Goal: Use online tool/utility

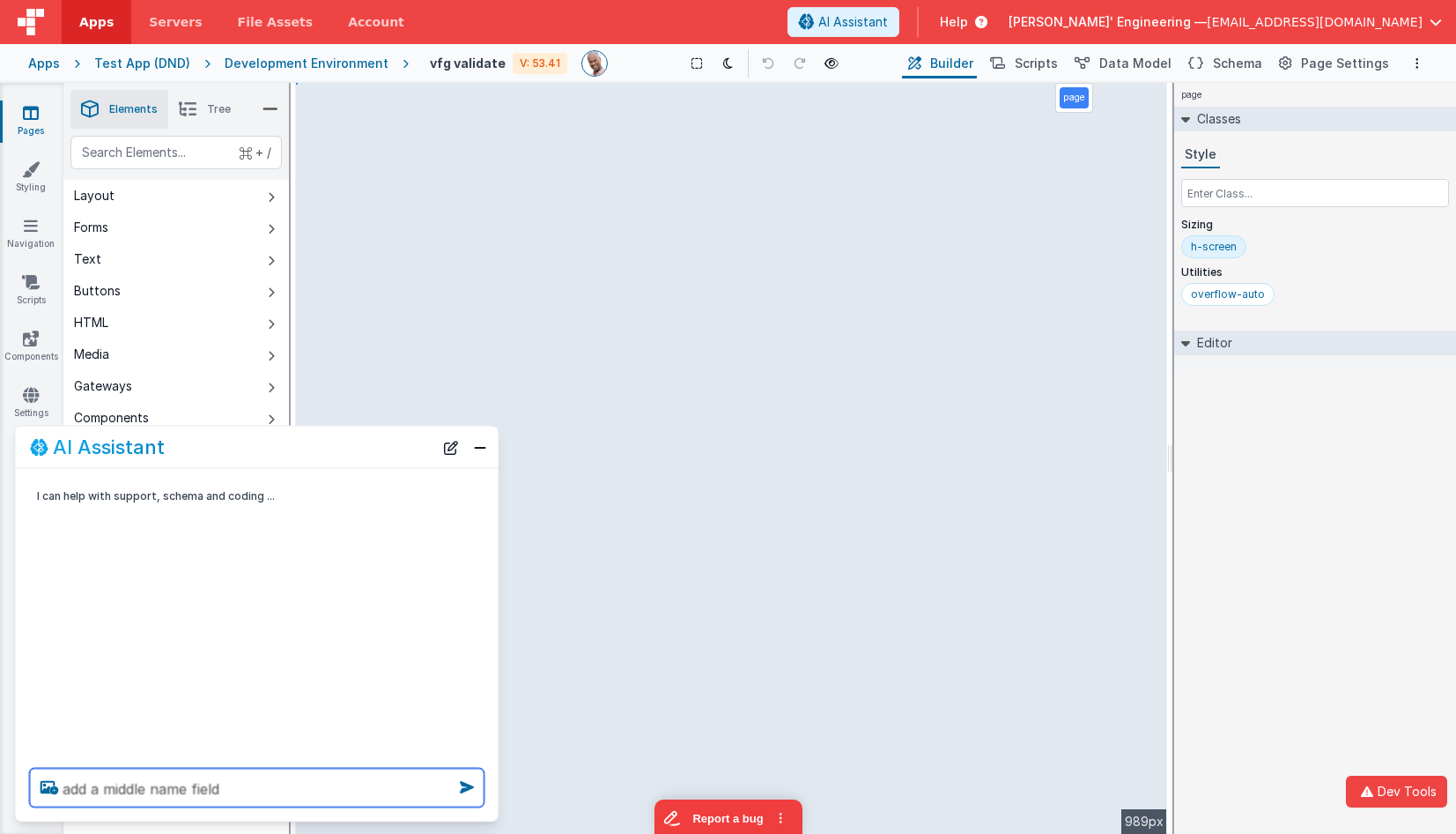
type textarea "add a middle name field"
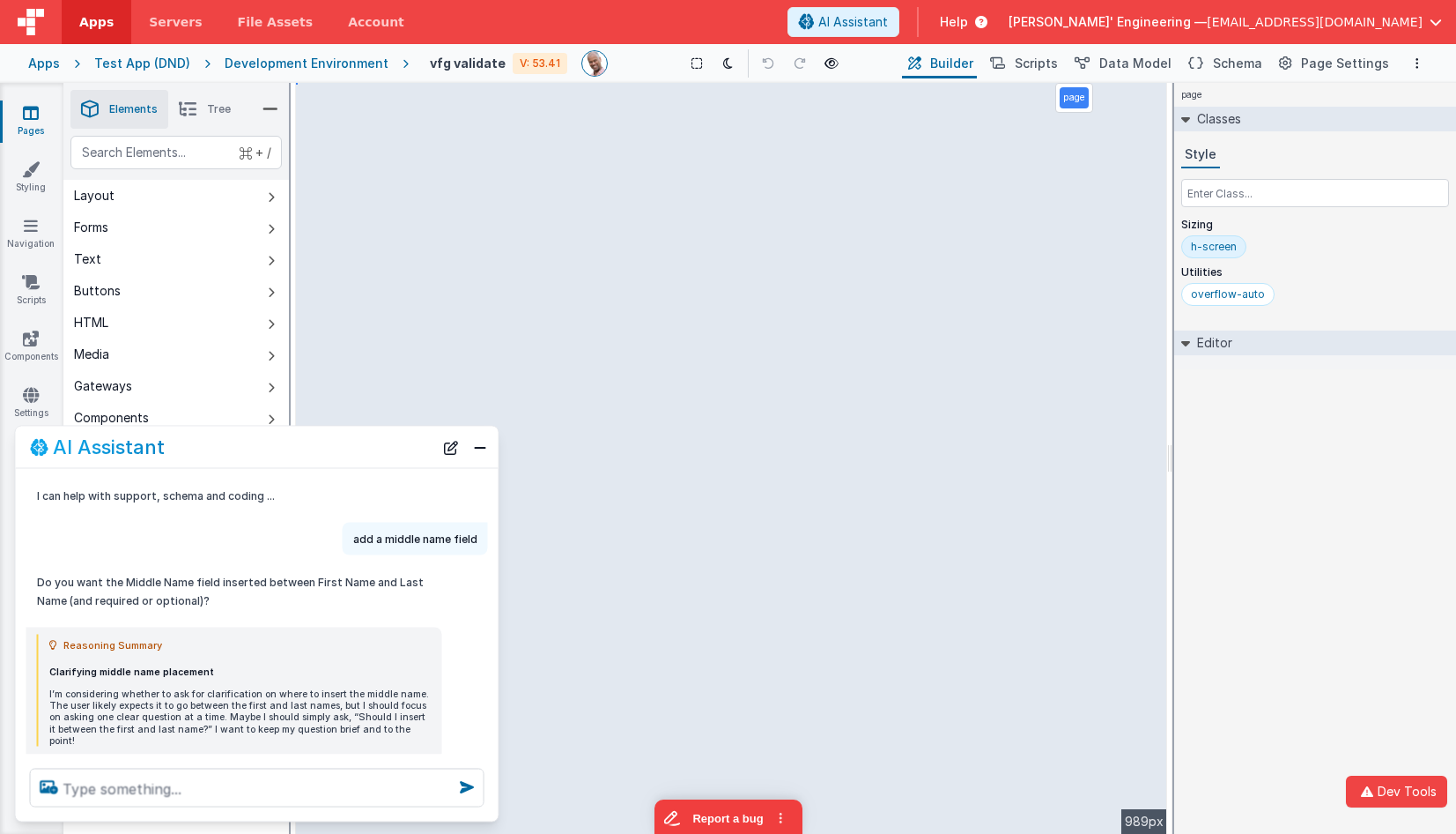
scroll to position [78, 0]
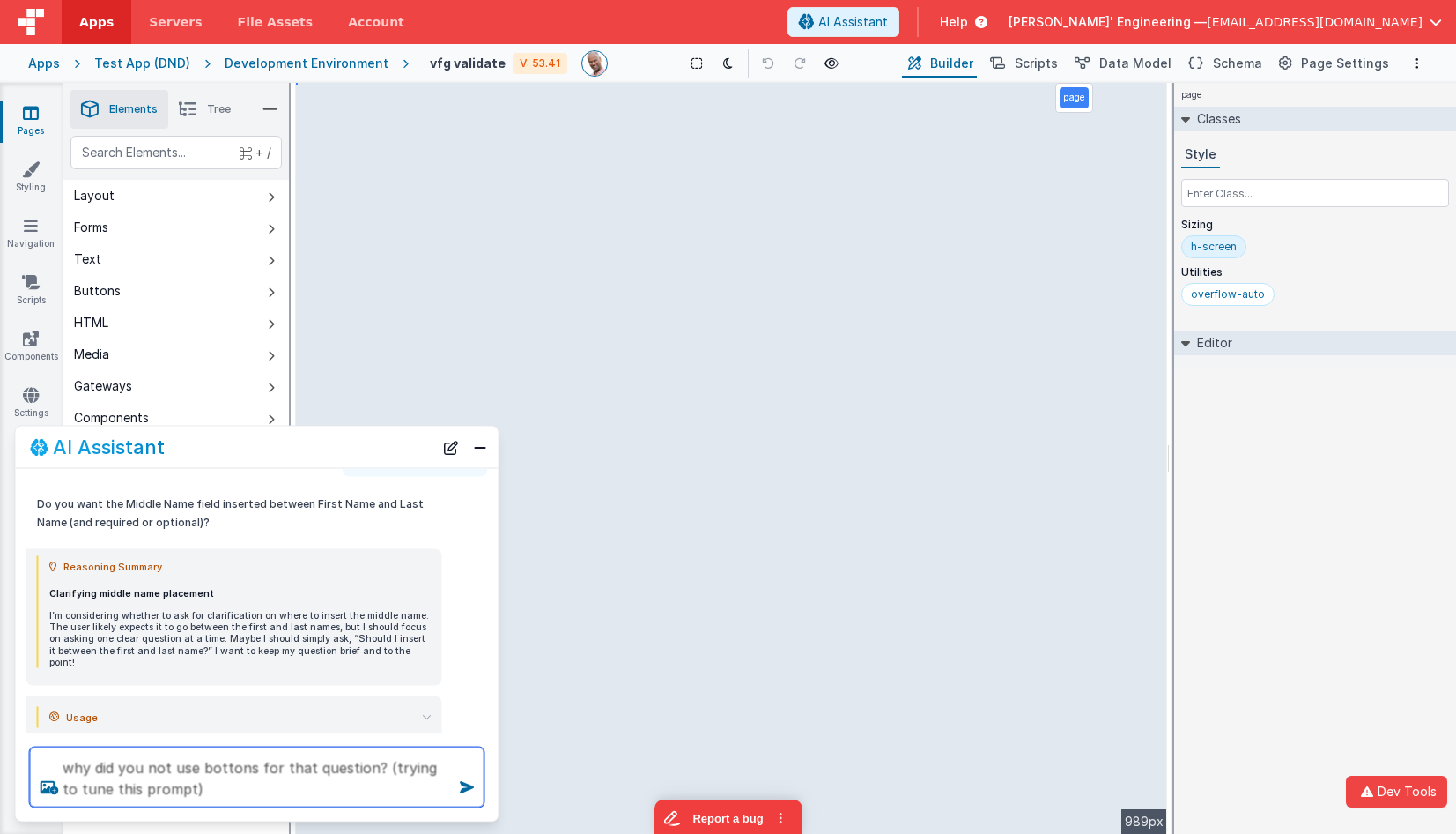
type textarea "why did you not use bottons for that question? (trying to tune this prompt)"
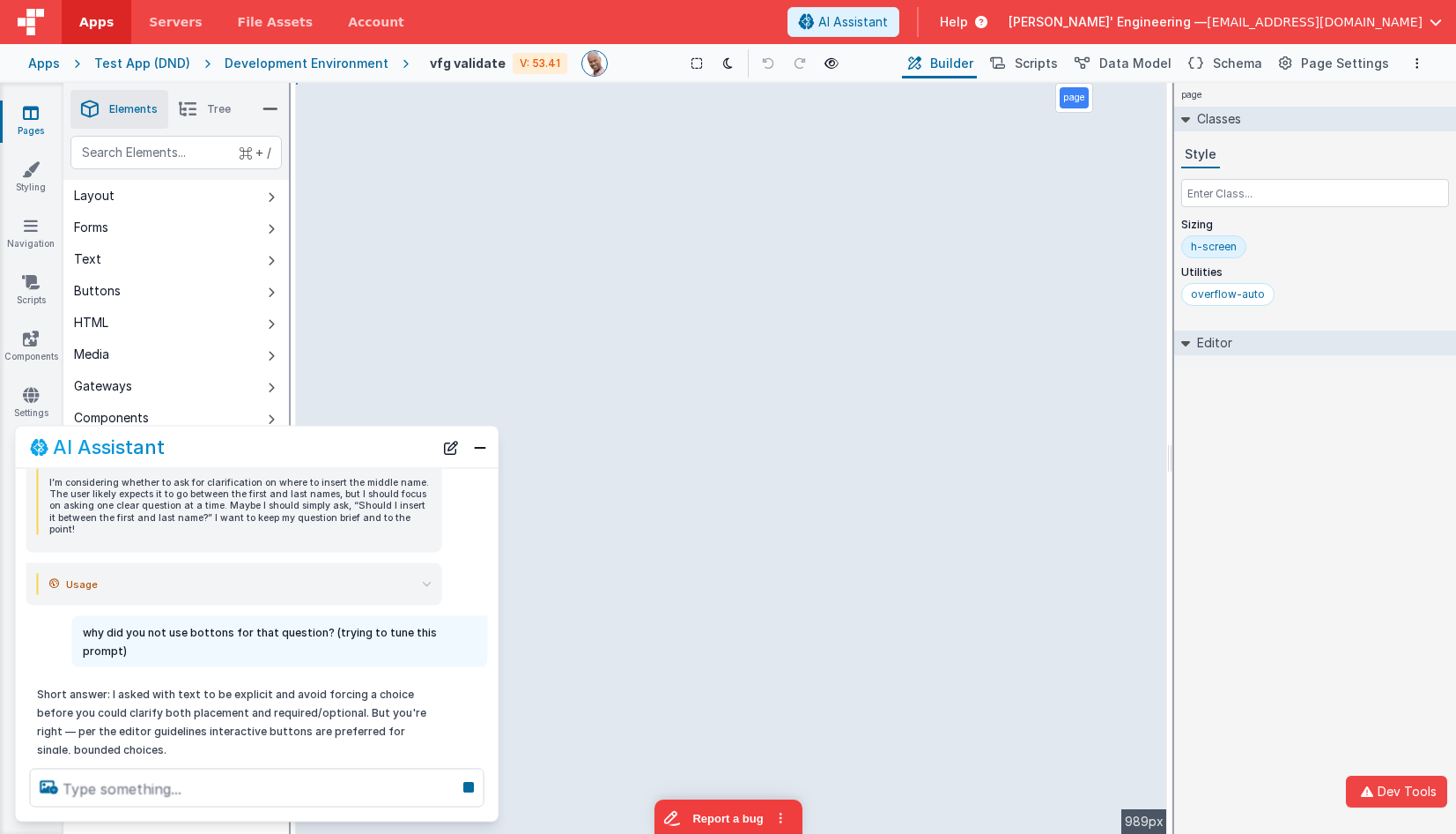
scroll to position [223, 0]
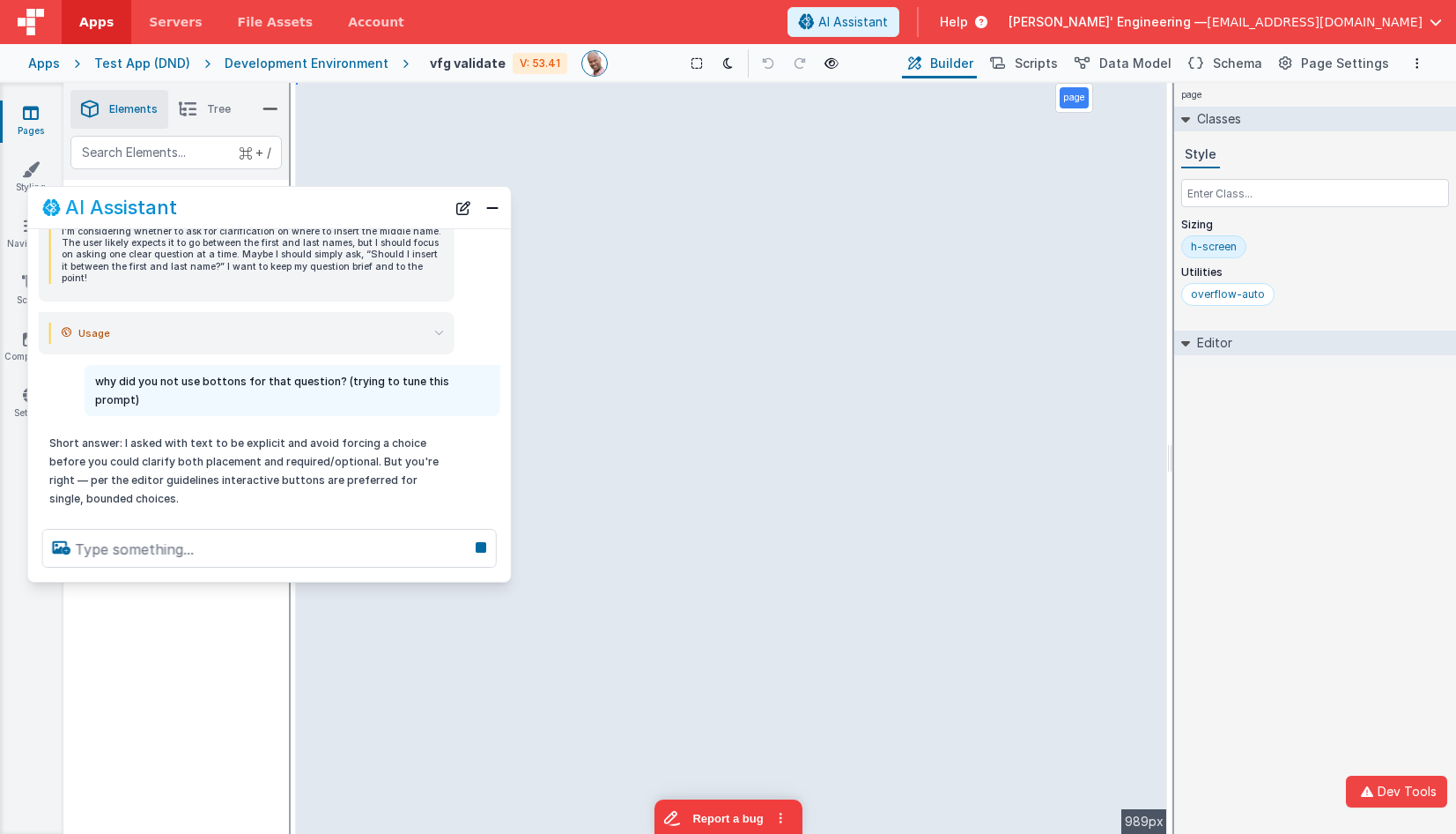
drag, startPoint x: 342, startPoint y: 437, endPoint x: 346, endPoint y: 211, distance: 226.0
click at [355, 197] on div "AI Assistant" at bounding box center [243, 207] width 403 height 21
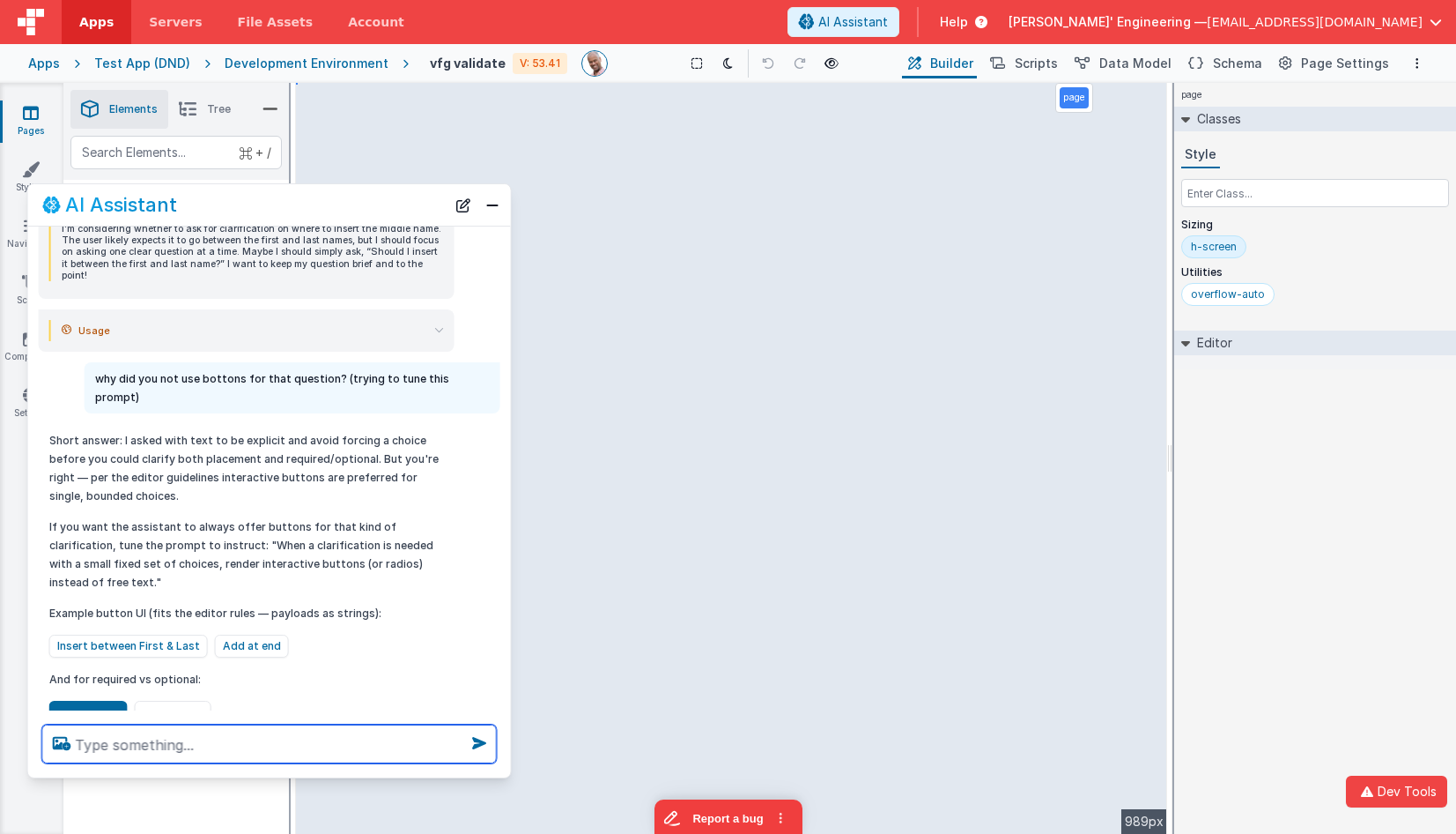
drag, startPoint x: 158, startPoint y: 711, endPoint x: 159, endPoint y: 768, distance: 57.0
click at [159, 772] on div at bounding box center [269, 743] width 482 height 67
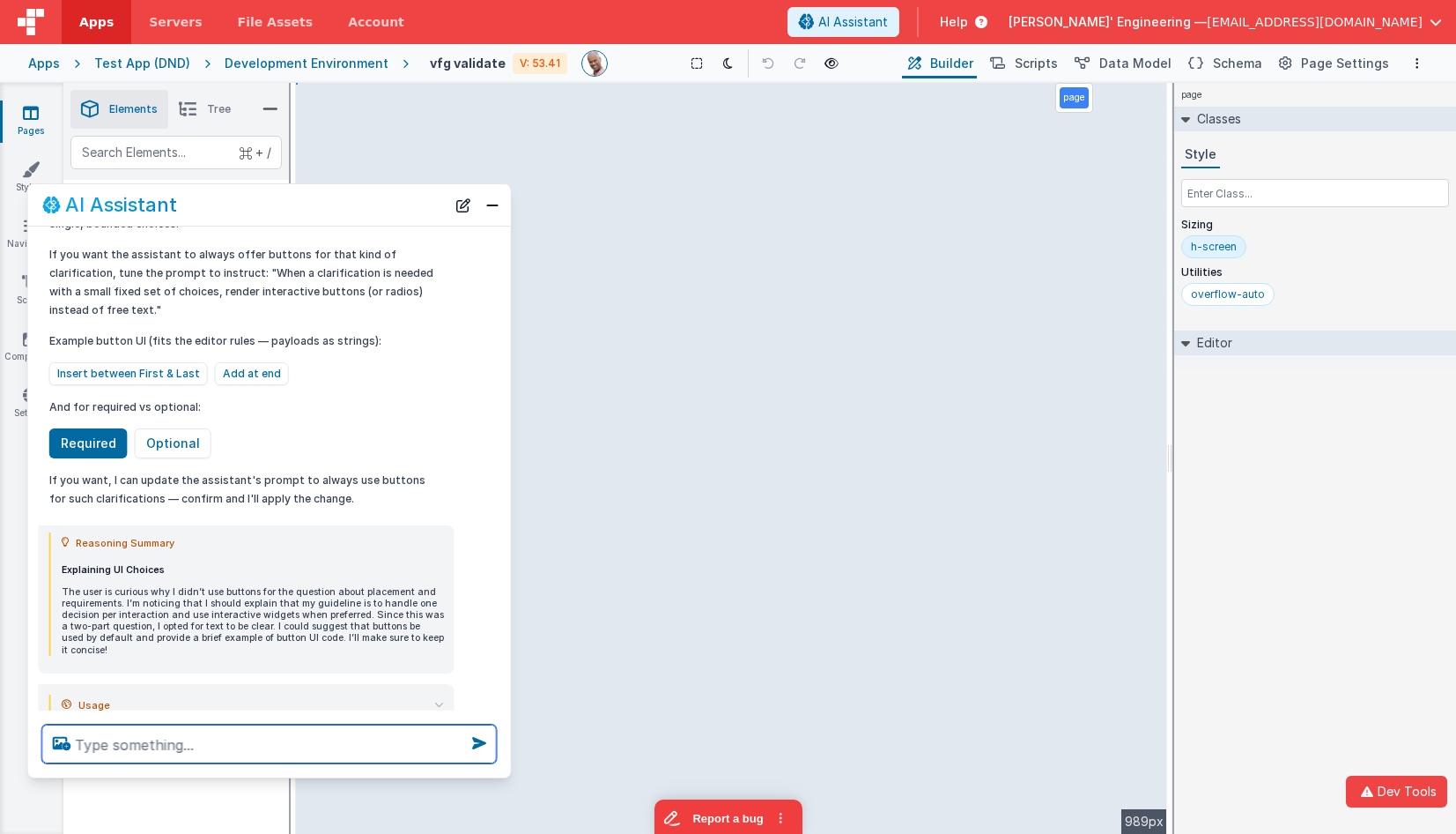
scroll to position [502, 0]
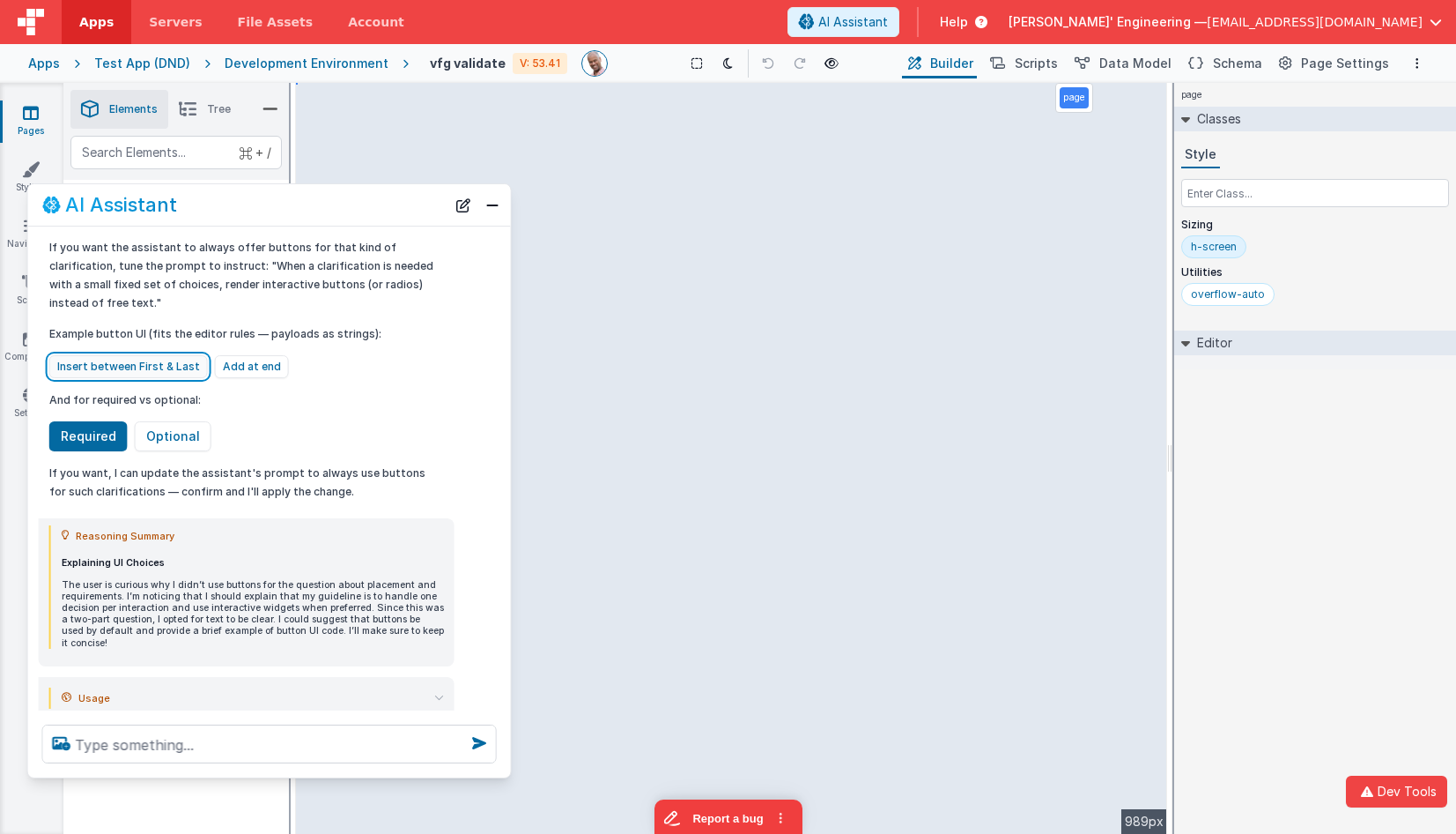
click at [119, 355] on button "Insert between First & Last" at bounding box center [128, 367] width 159 height 23
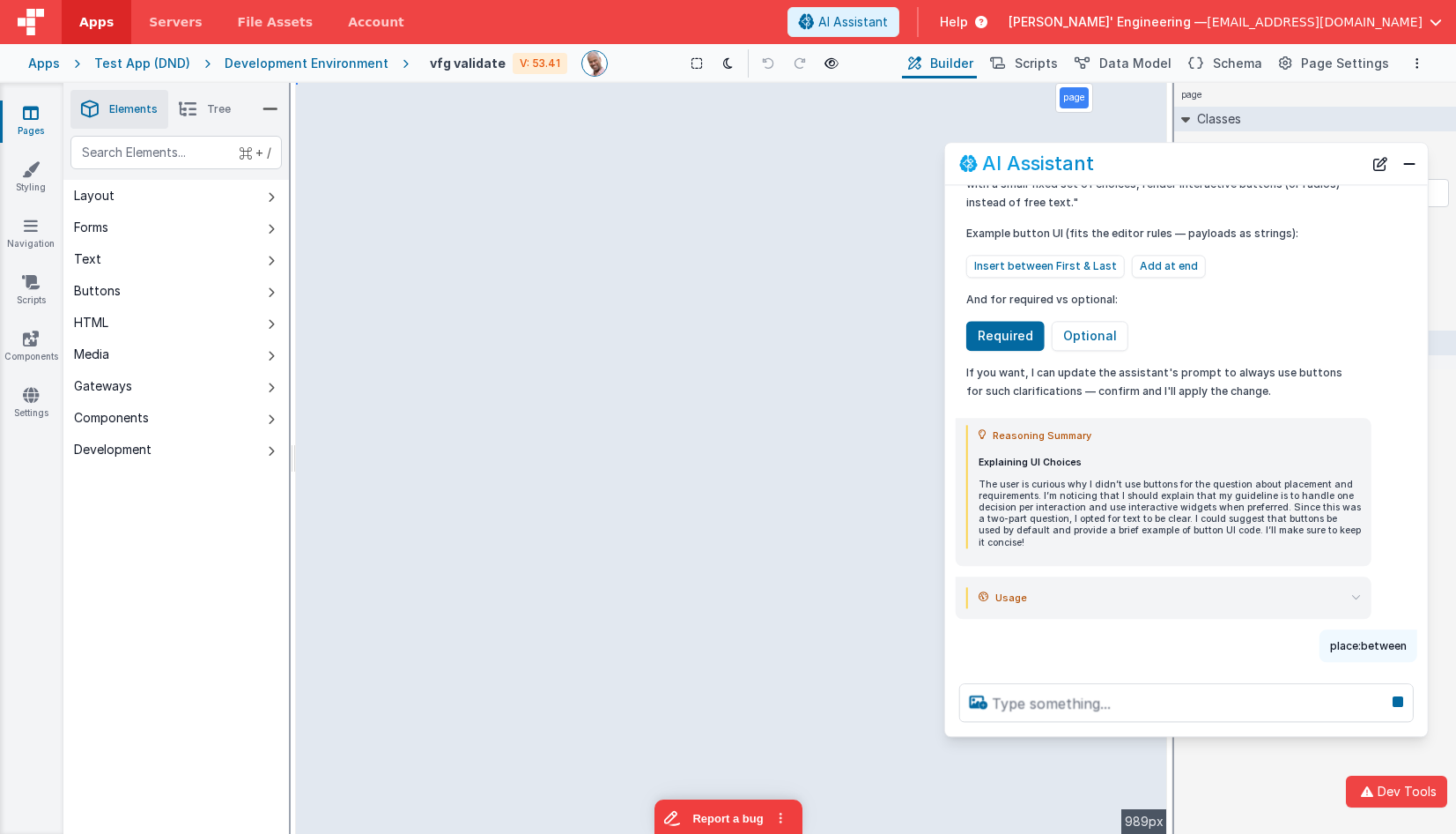
drag, startPoint x: 476, startPoint y: 194, endPoint x: 1282, endPoint y: 158, distance: 806.8
click at [1282, 158] on div "AI Assistant" at bounding box center [1161, 164] width 403 height 21
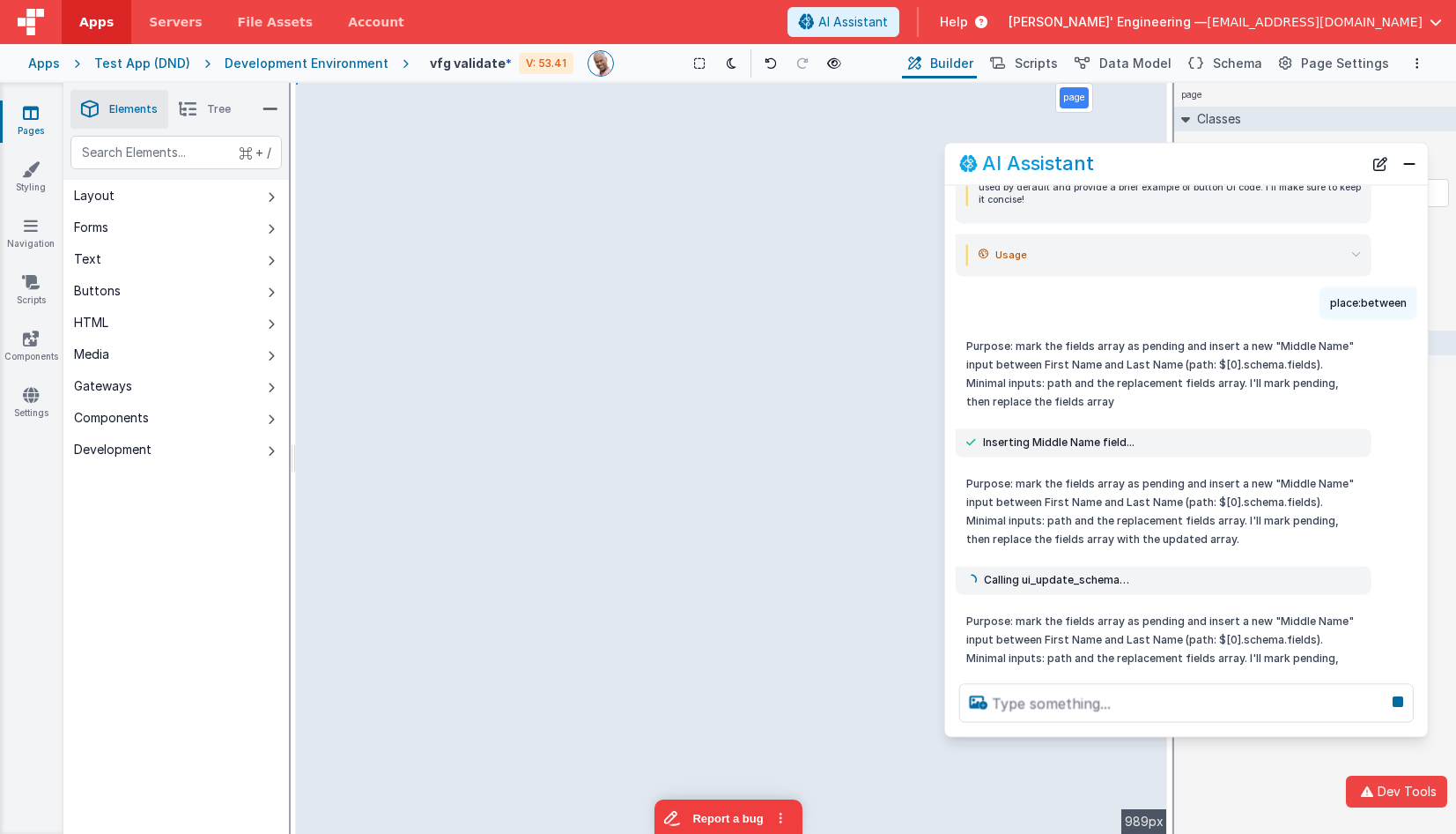
scroll to position [922, 0]
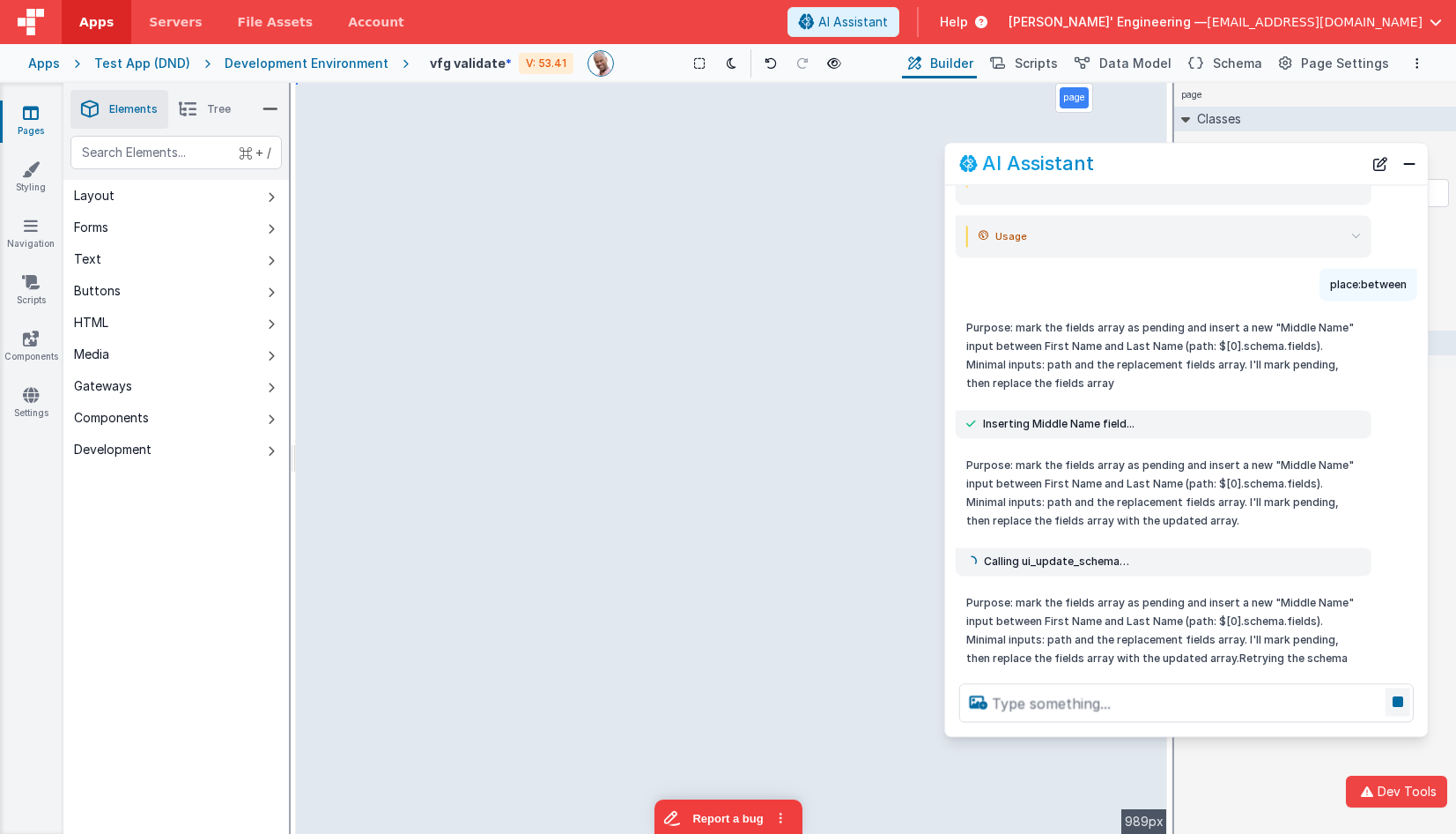
click at [1395, 701] on icon at bounding box center [1398, 702] width 25 height 29
click at [1394, 697] on icon at bounding box center [1398, 702] width 25 height 29
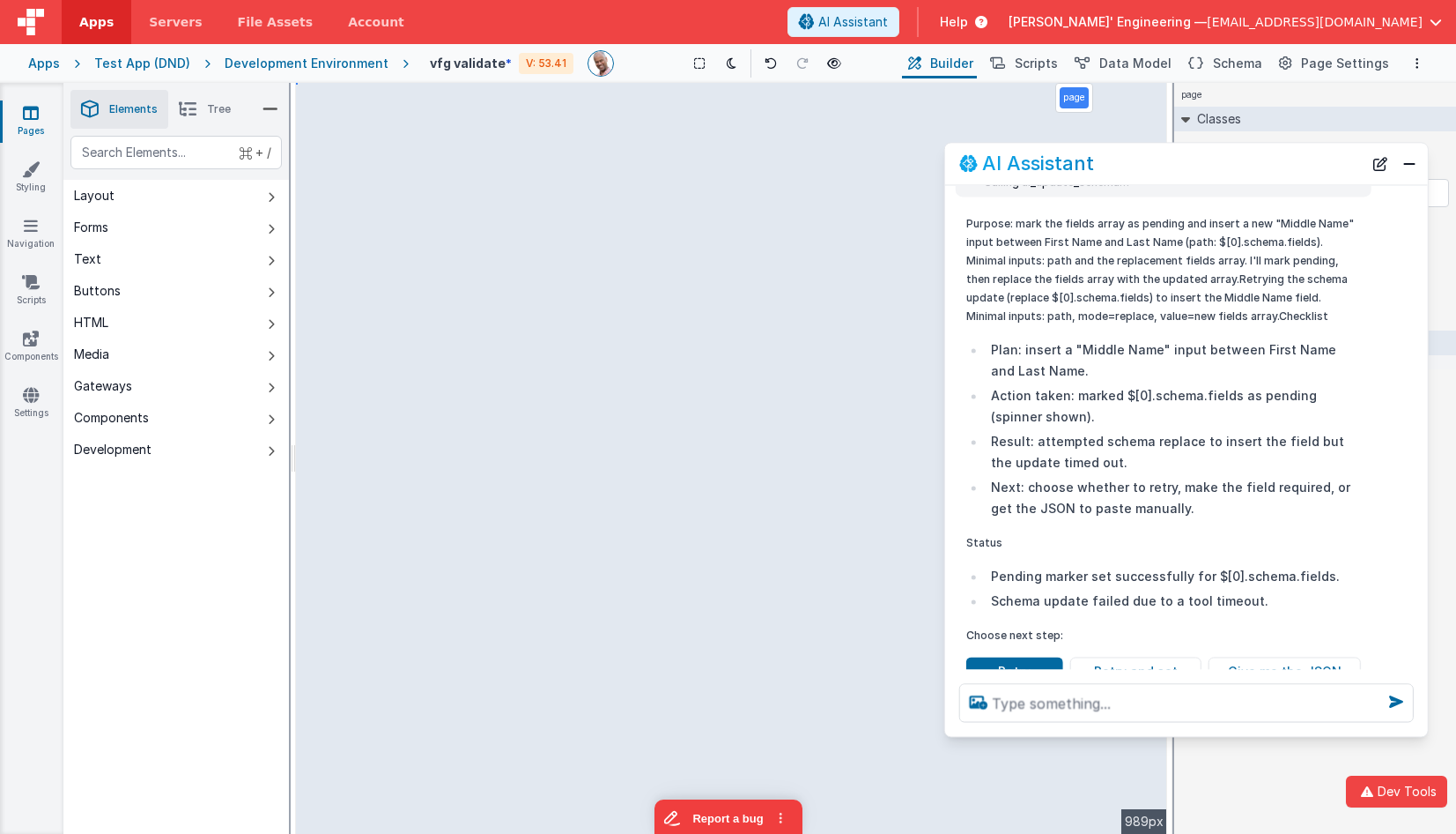
scroll to position [1335, 0]
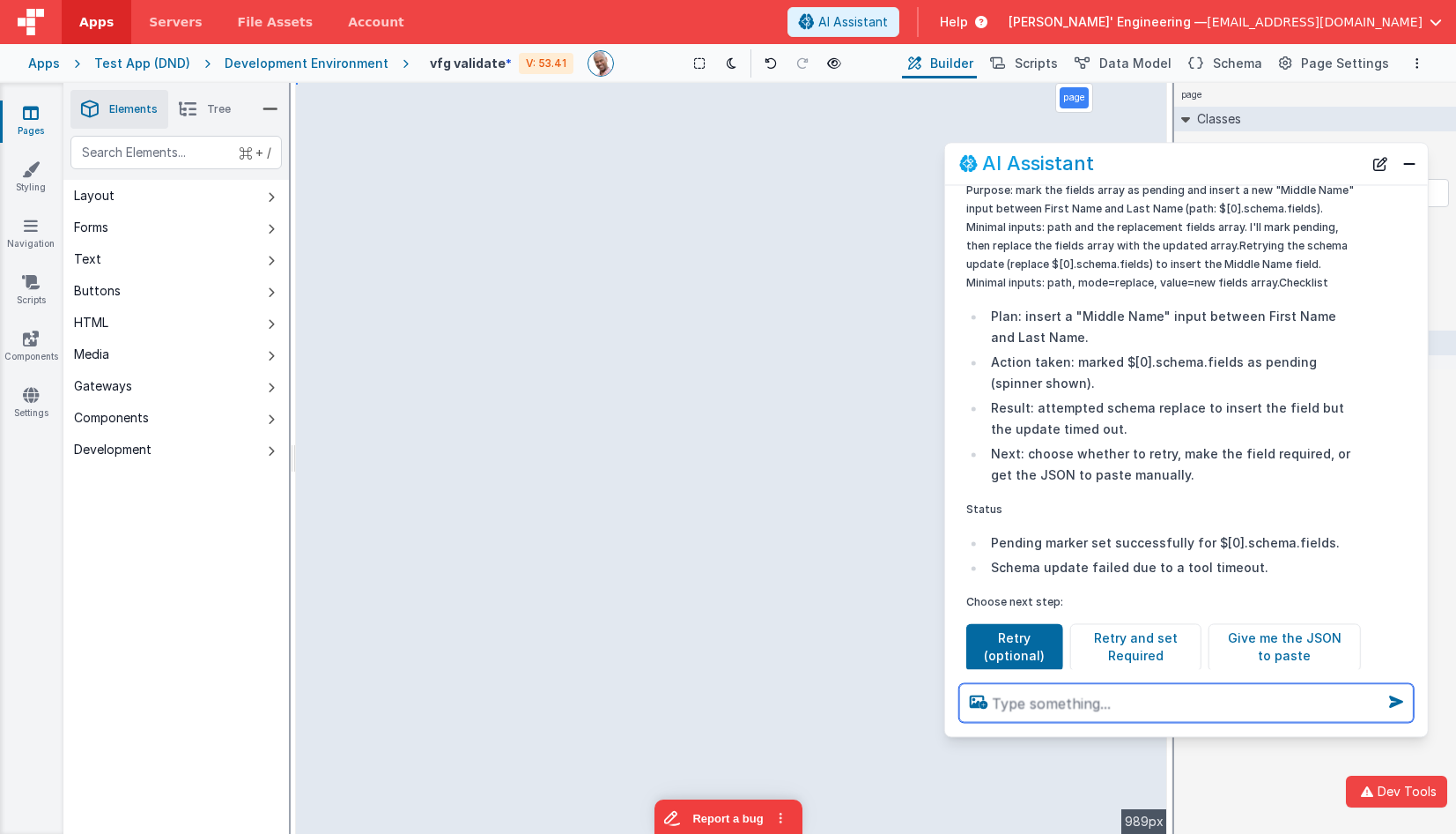
click at [1190, 706] on textarea at bounding box center [1187, 702] width 455 height 38
type textarea "what is the exact name of the update you you tried to call"
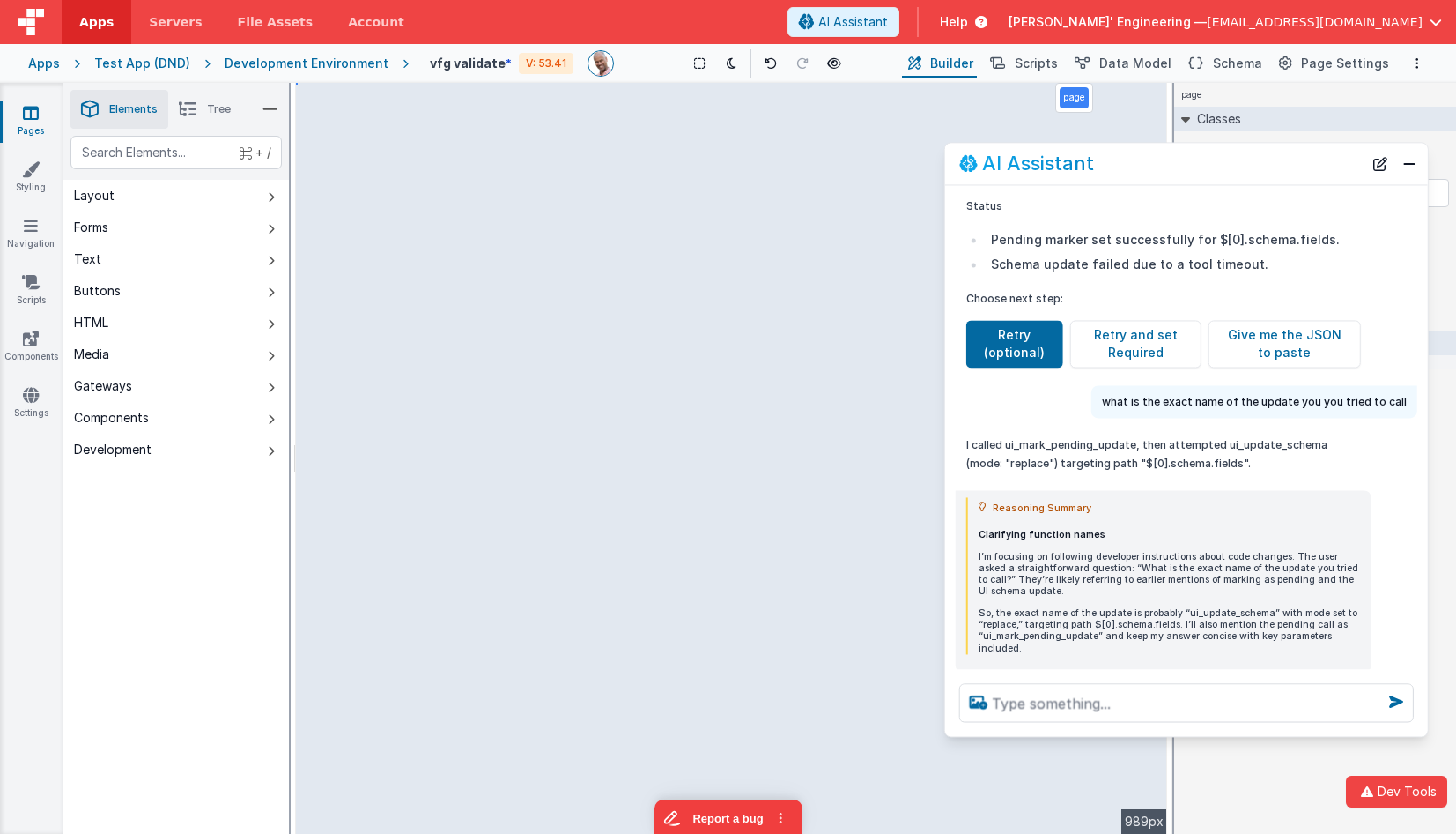
scroll to position [1685, 0]
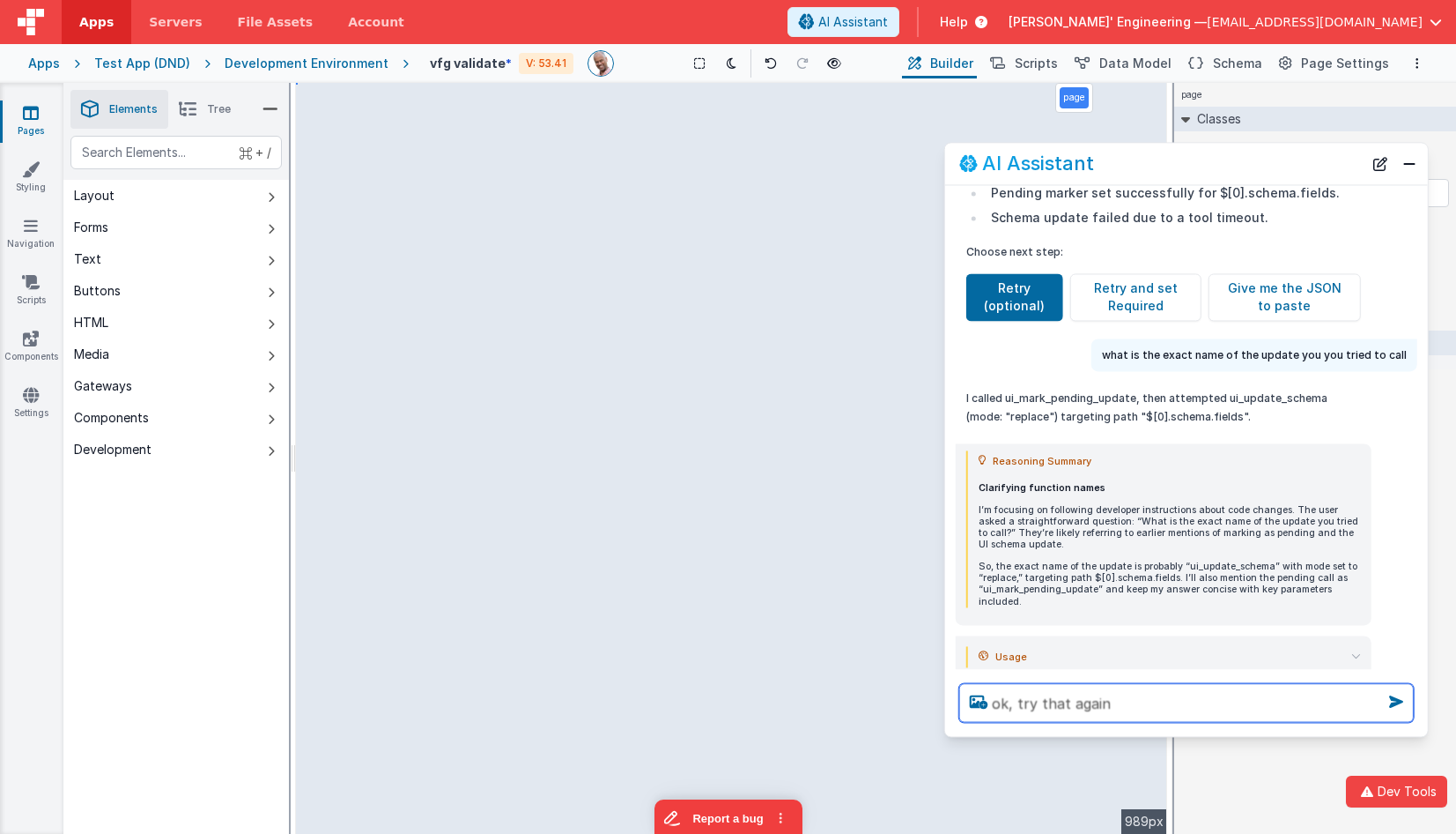
type textarea "ok, try that again"
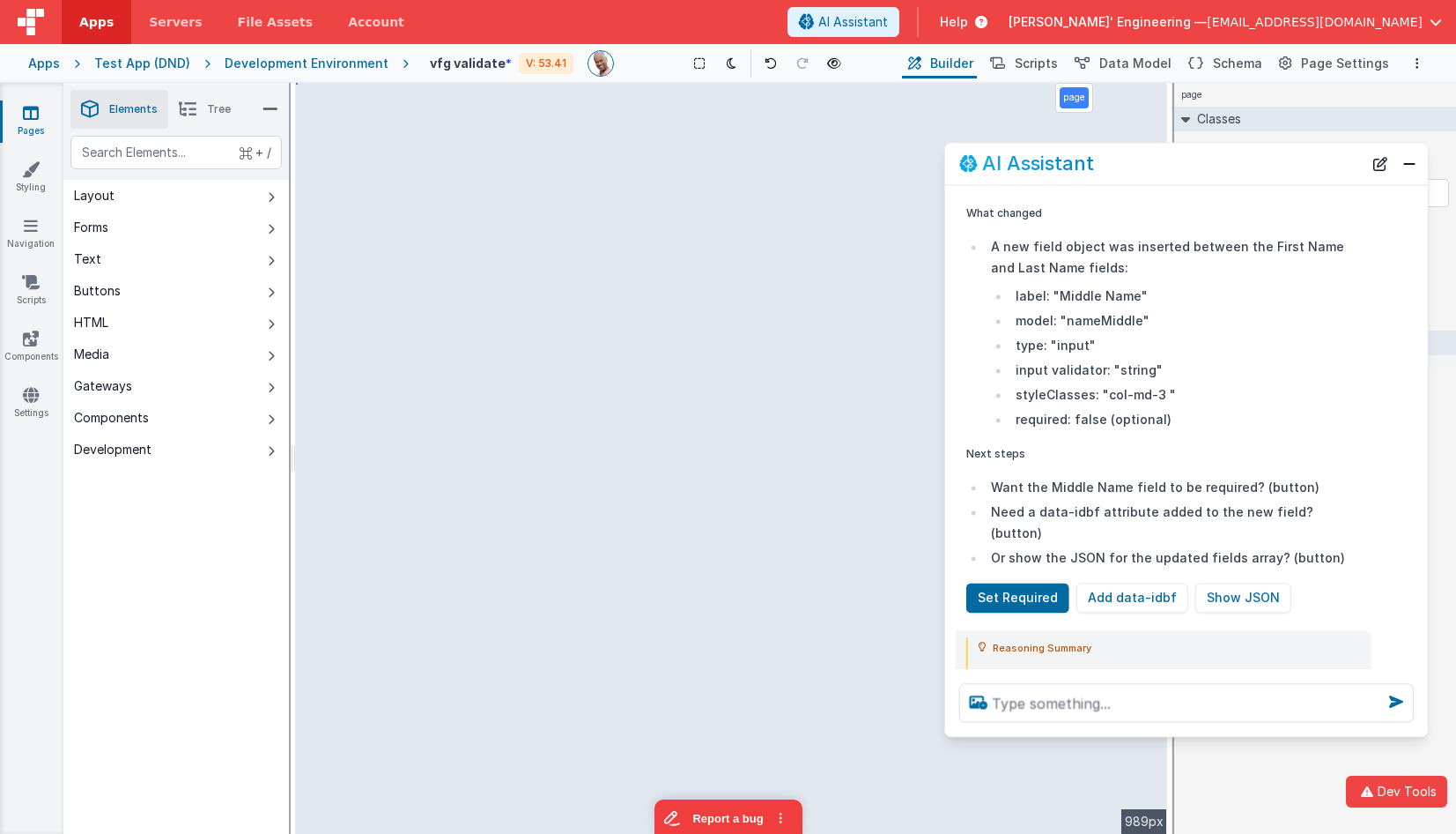
scroll to position [2594, 0]
